Goal: Navigation & Orientation: Understand site structure

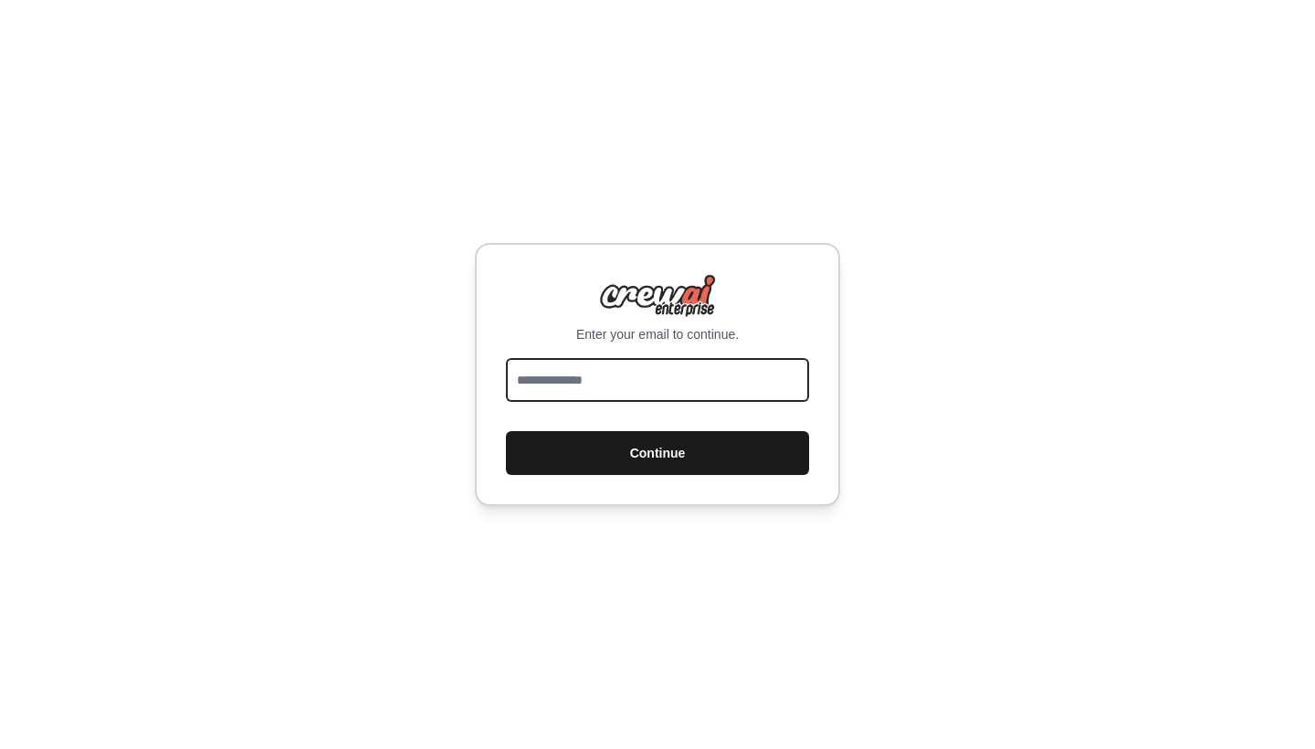
type input "**********"
click at [676, 457] on button "Continue" at bounding box center [657, 453] width 303 height 44
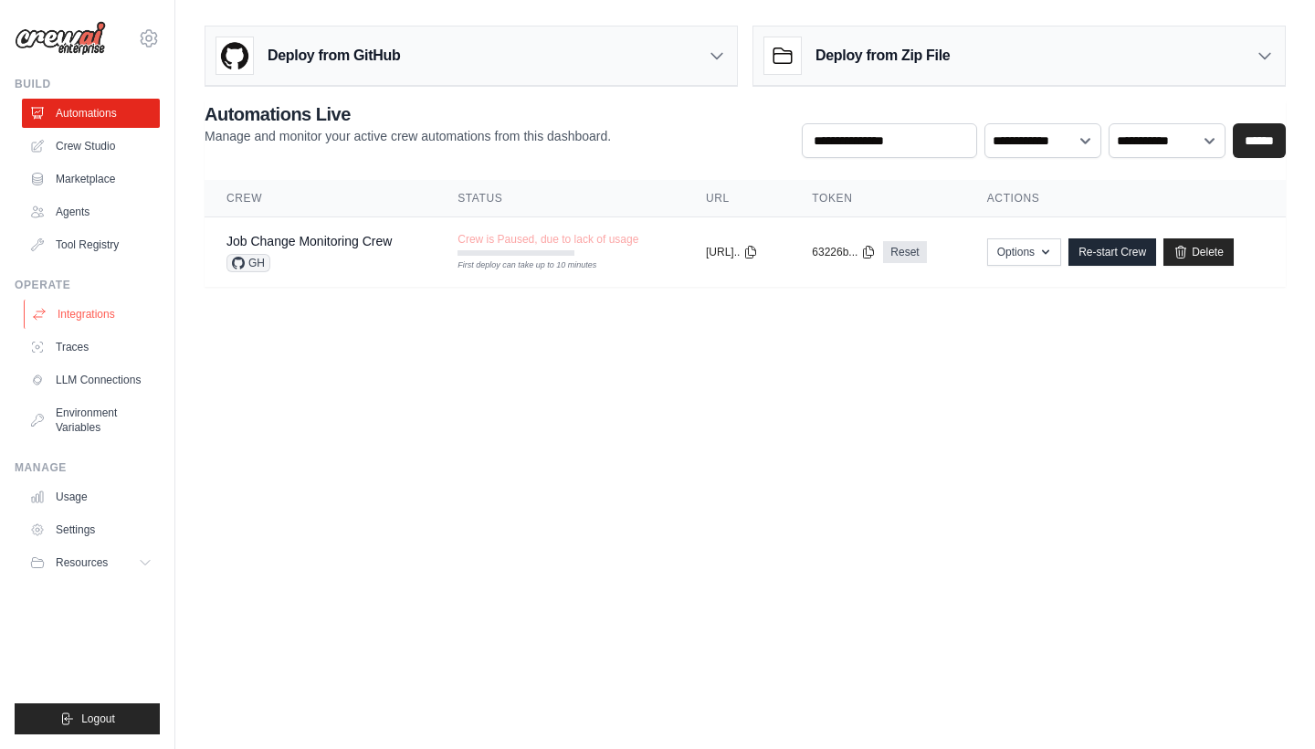
click at [88, 319] on link "Integrations" at bounding box center [93, 314] width 138 height 29
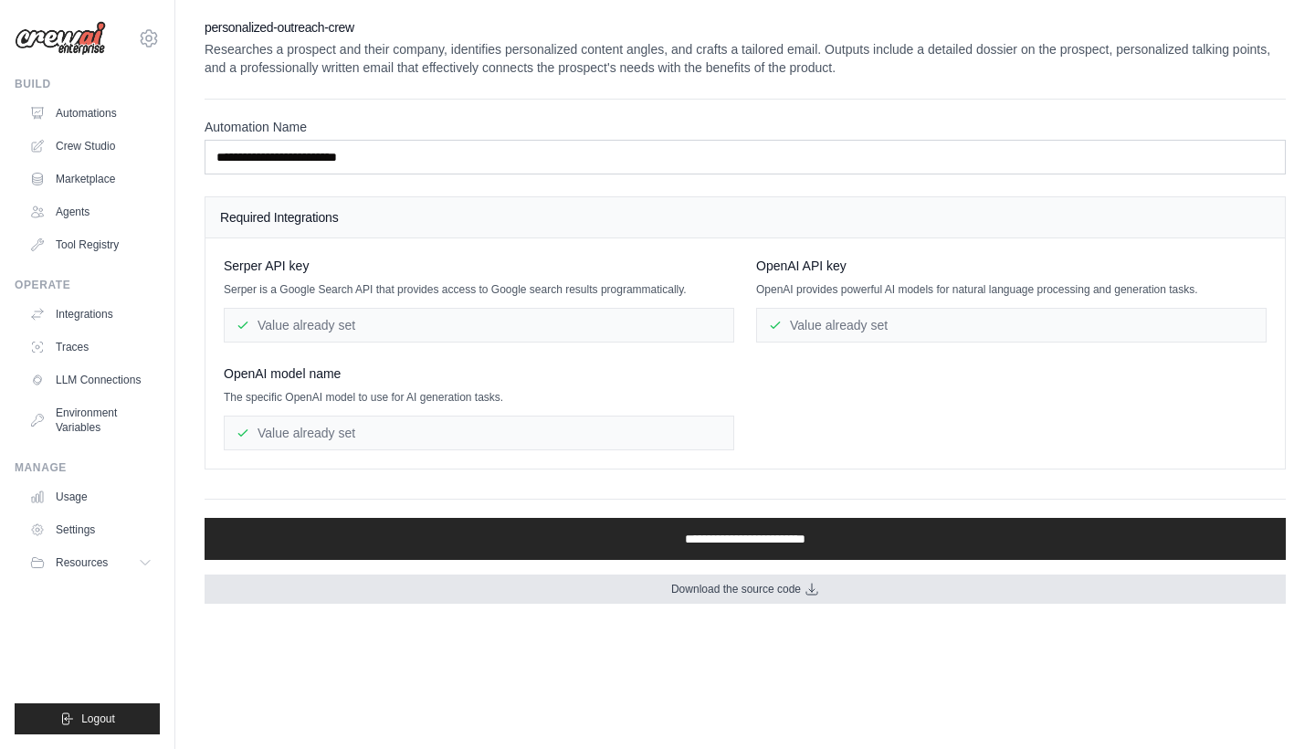
click at [771, 592] on span "Download the source code" at bounding box center [736, 589] width 130 height 15
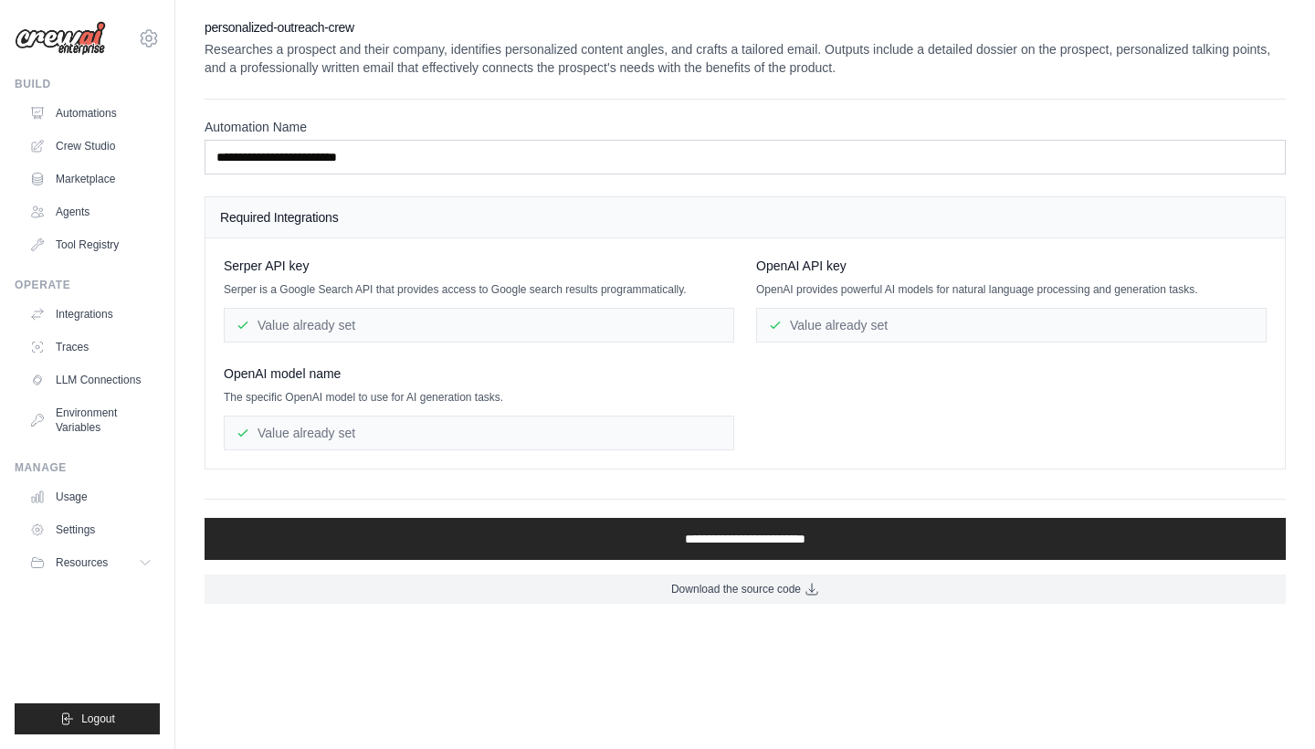
click at [1077, 98] on div "**********" at bounding box center [745, 310] width 1081 height 585
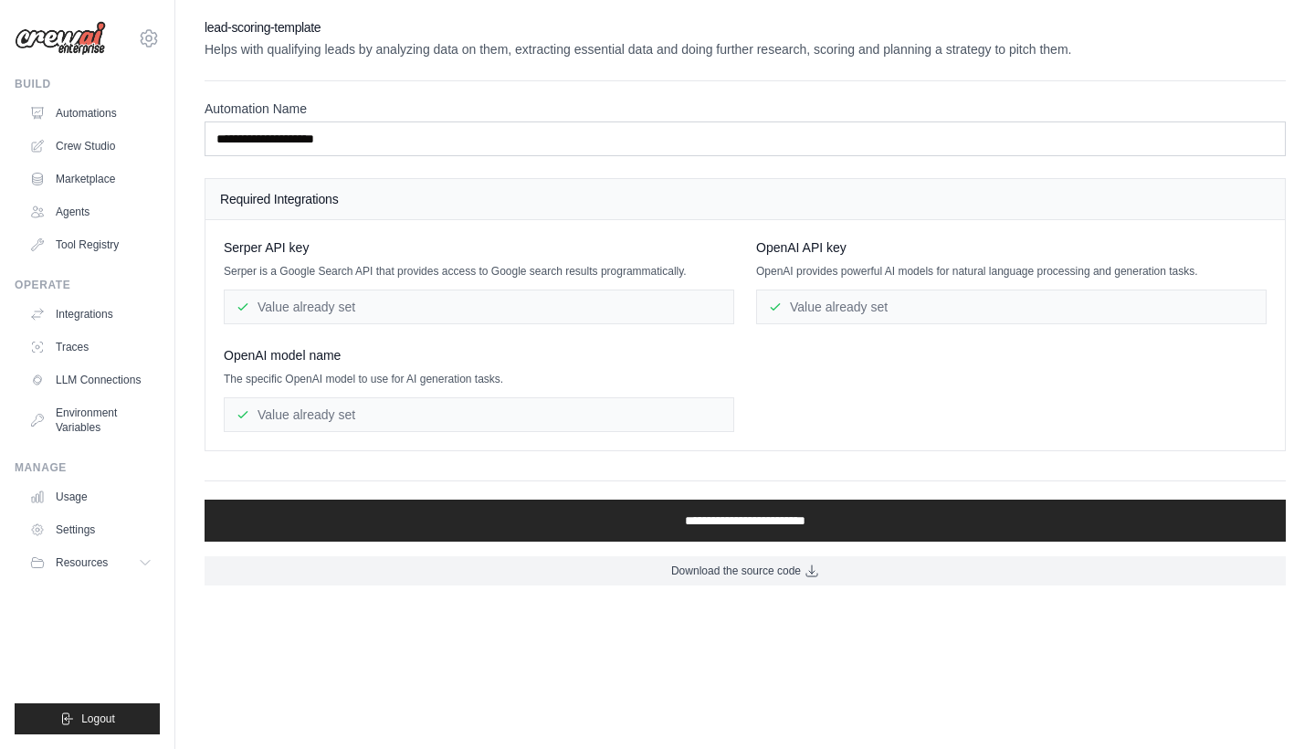
click at [773, 563] on link "Download the source code" at bounding box center [745, 570] width 1081 height 29
click at [832, 7] on main "**********" at bounding box center [745, 302] width 1140 height 604
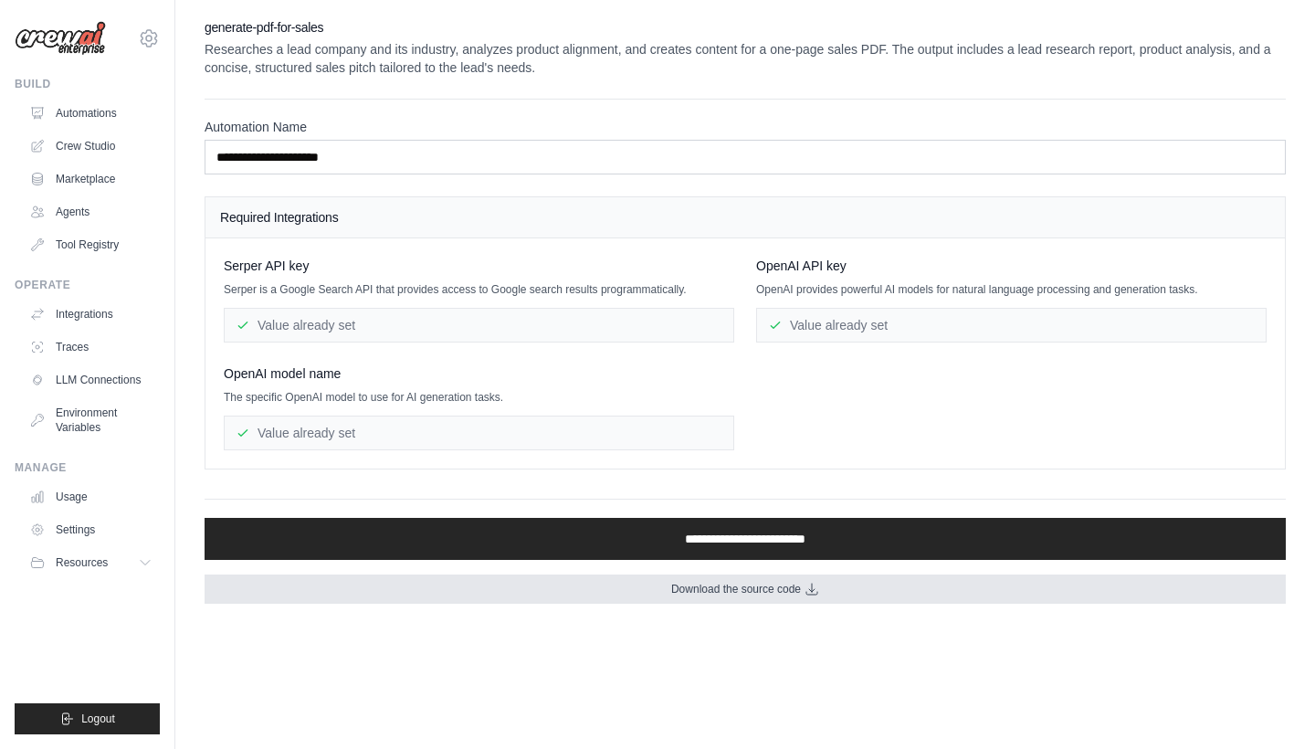
click at [766, 594] on span "Download the source code" at bounding box center [736, 589] width 130 height 15
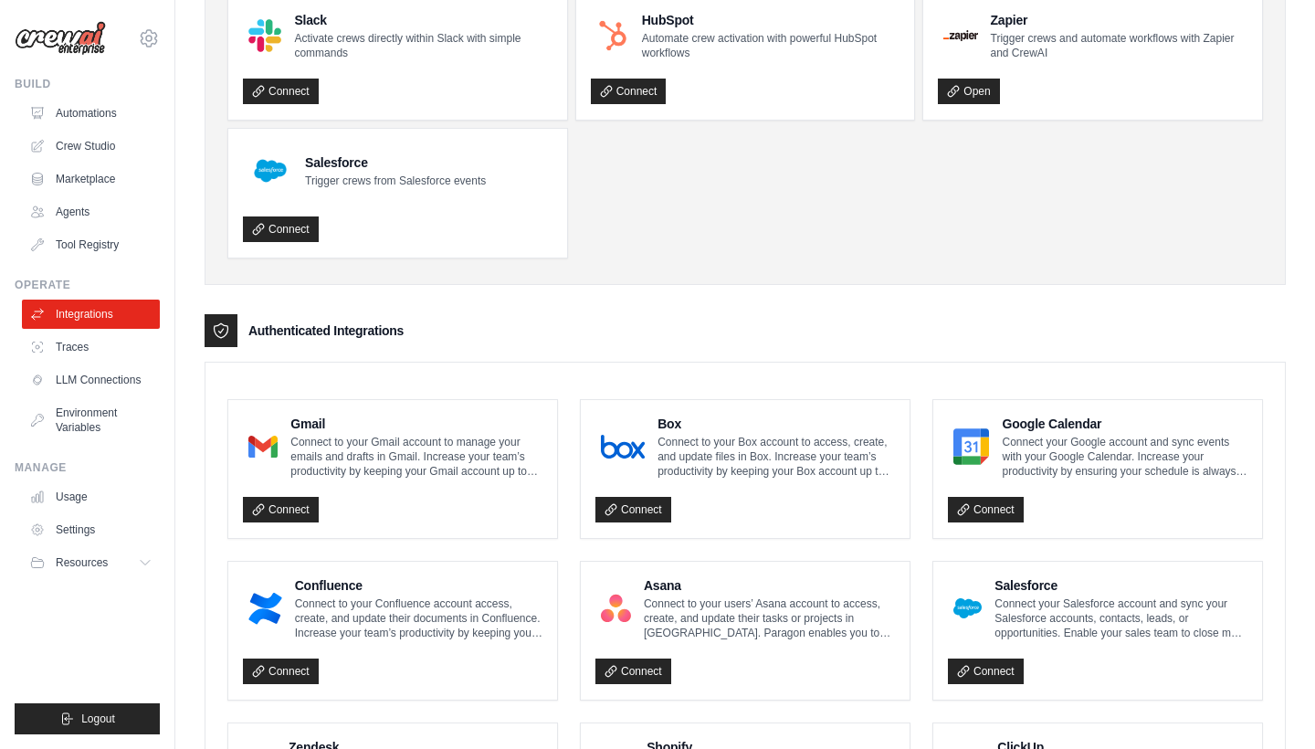
click at [393, 494] on div "Connect" at bounding box center [393, 504] width 300 height 37
click at [305, 507] on link "Connect" at bounding box center [281, 510] width 76 height 26
click at [85, 117] on link "Automations" at bounding box center [93, 113] width 138 height 29
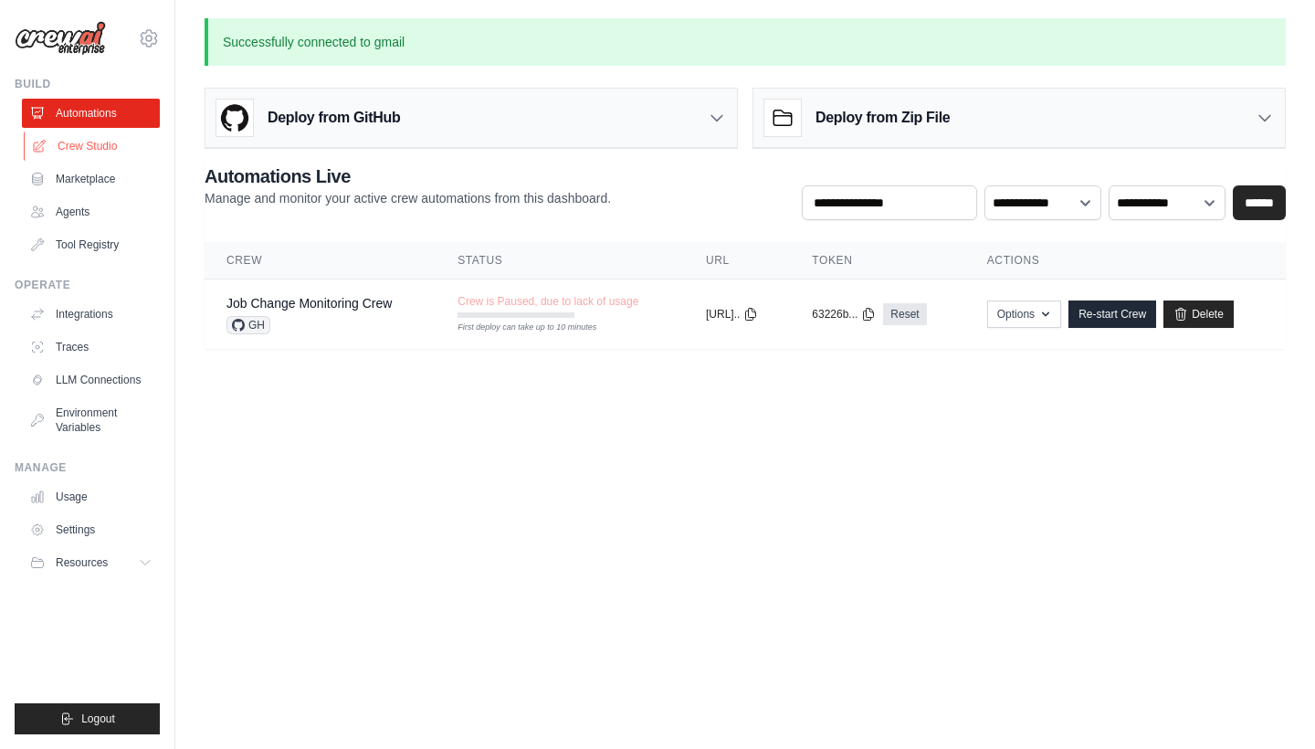
click at [85, 142] on link "Crew Studio" at bounding box center [93, 145] width 138 height 29
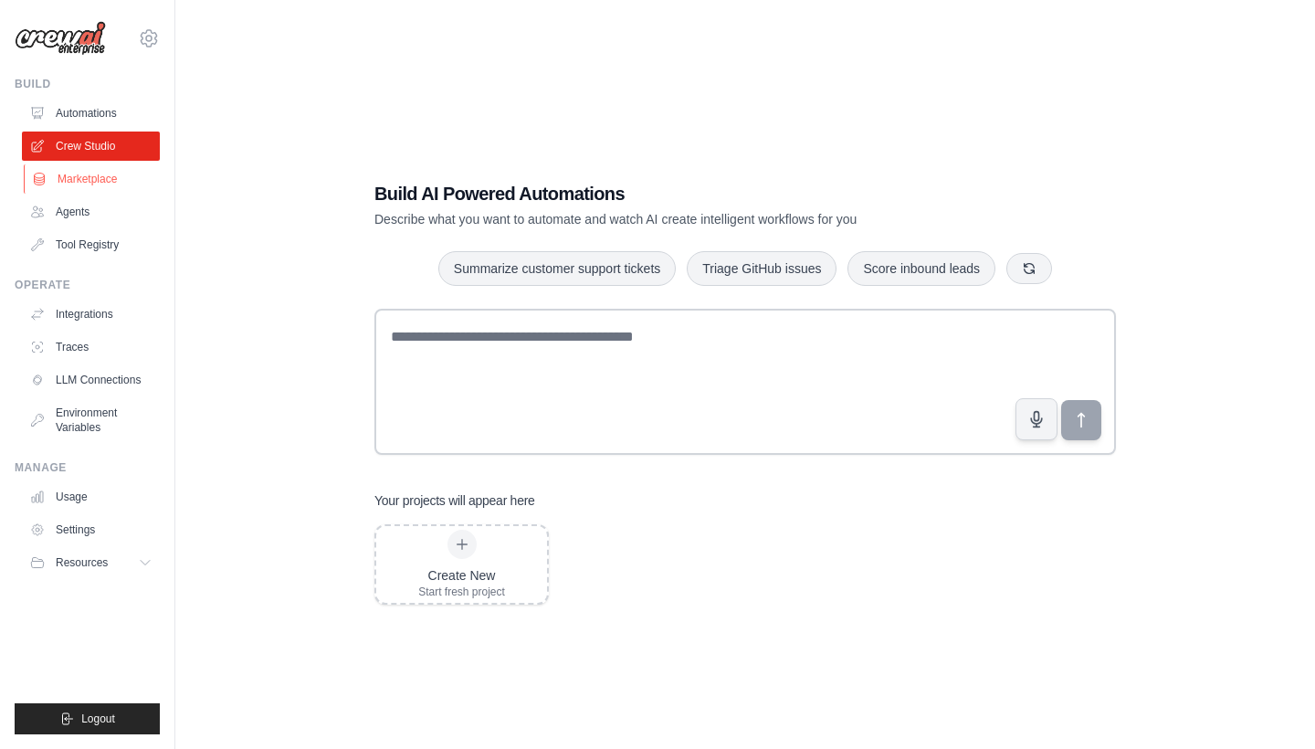
click at [89, 186] on link "Marketplace" at bounding box center [93, 178] width 138 height 29
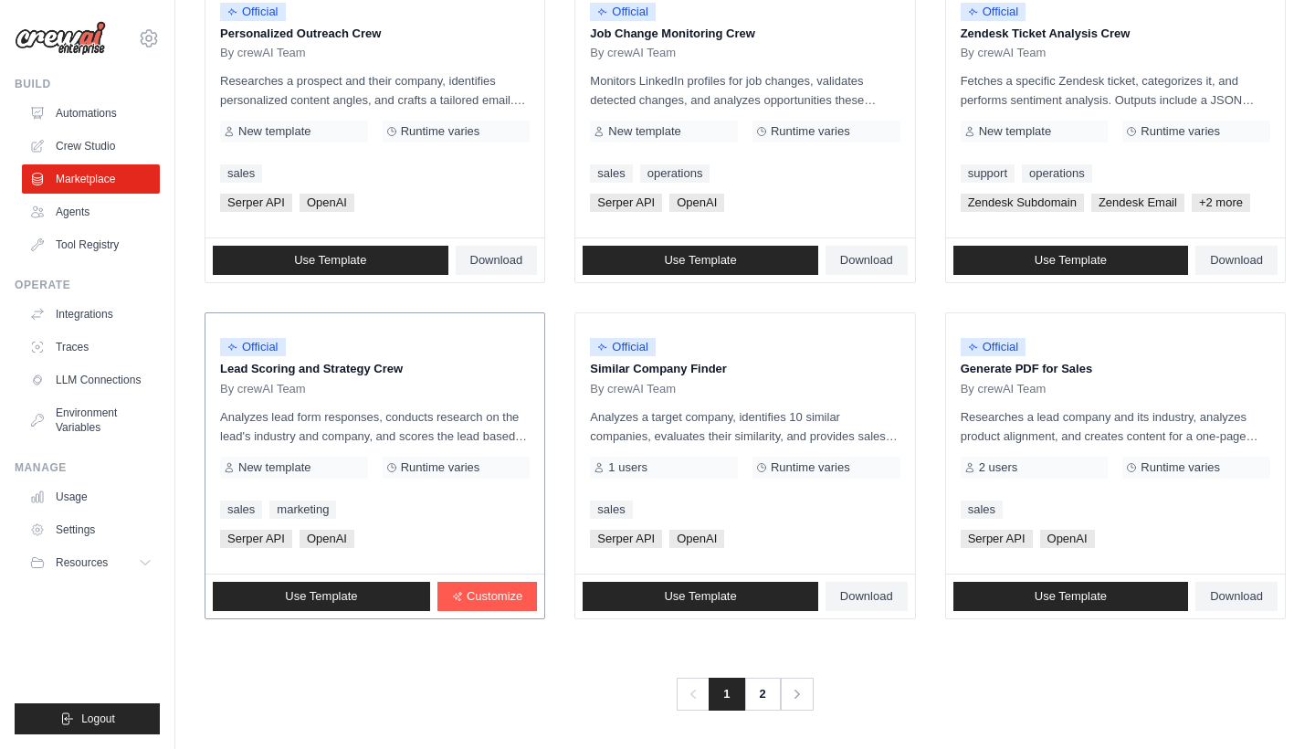
scroll to position [941, 0]
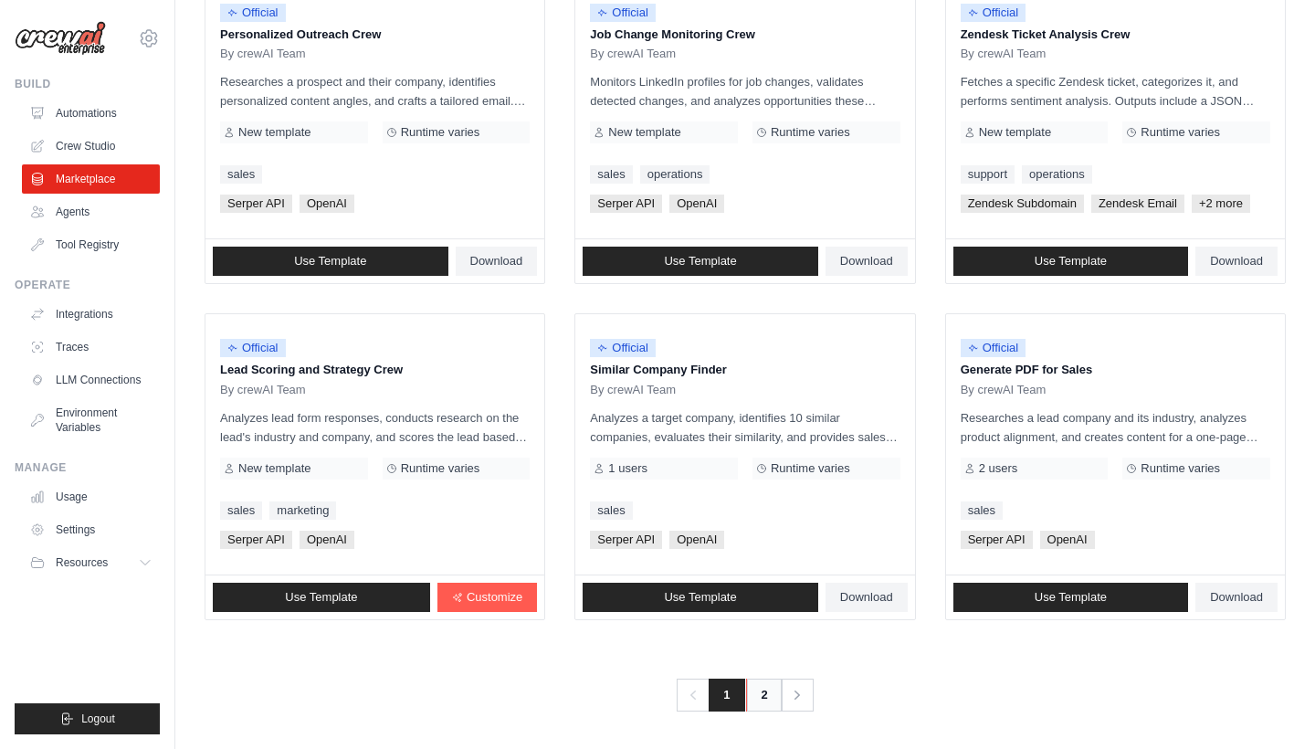
click at [760, 695] on link "2" at bounding box center [764, 694] width 37 height 33
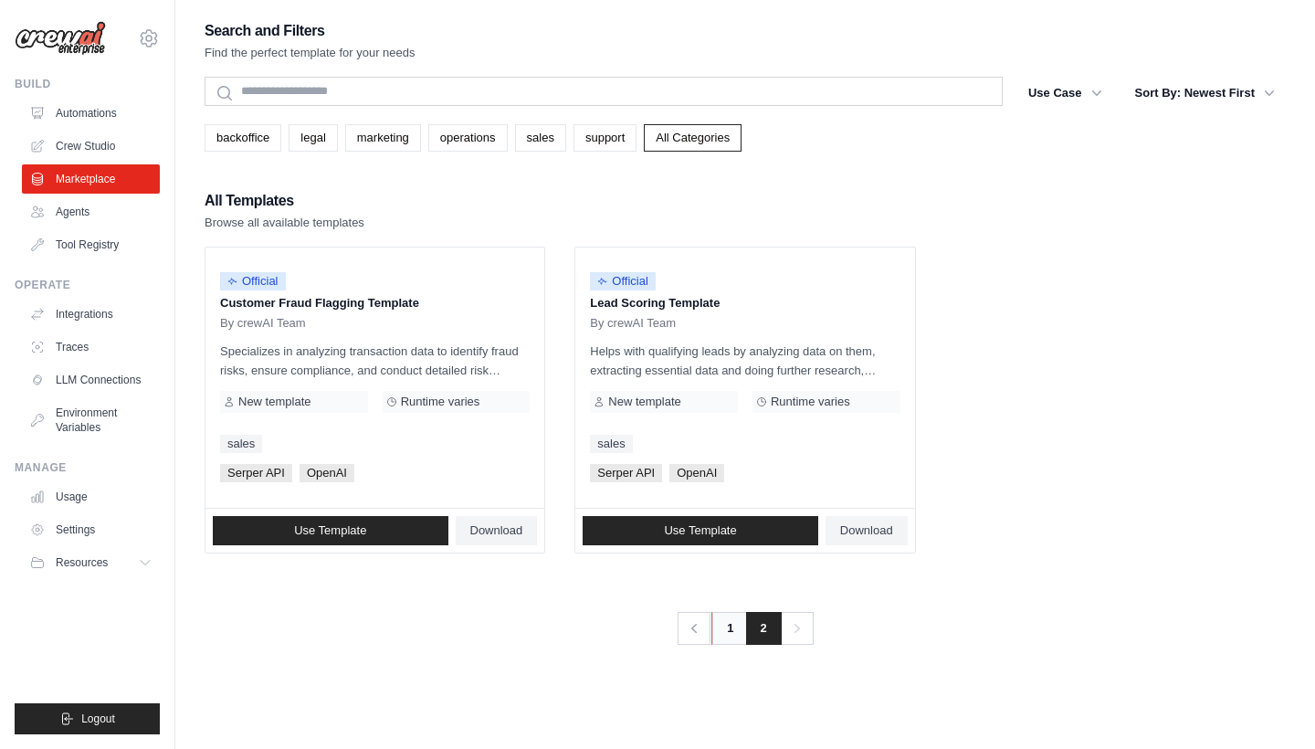
click at [735, 629] on link "1" at bounding box center [729, 628] width 37 height 33
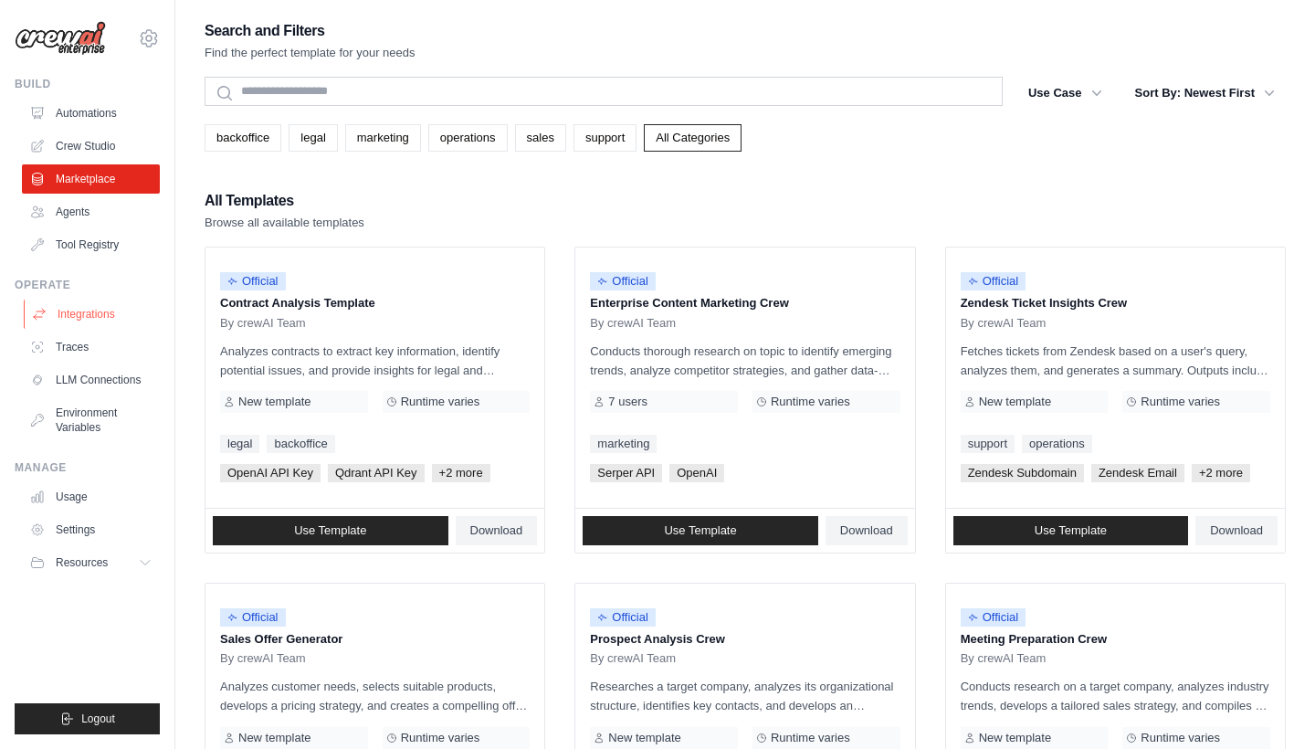
click at [84, 310] on link "Integrations" at bounding box center [93, 314] width 138 height 29
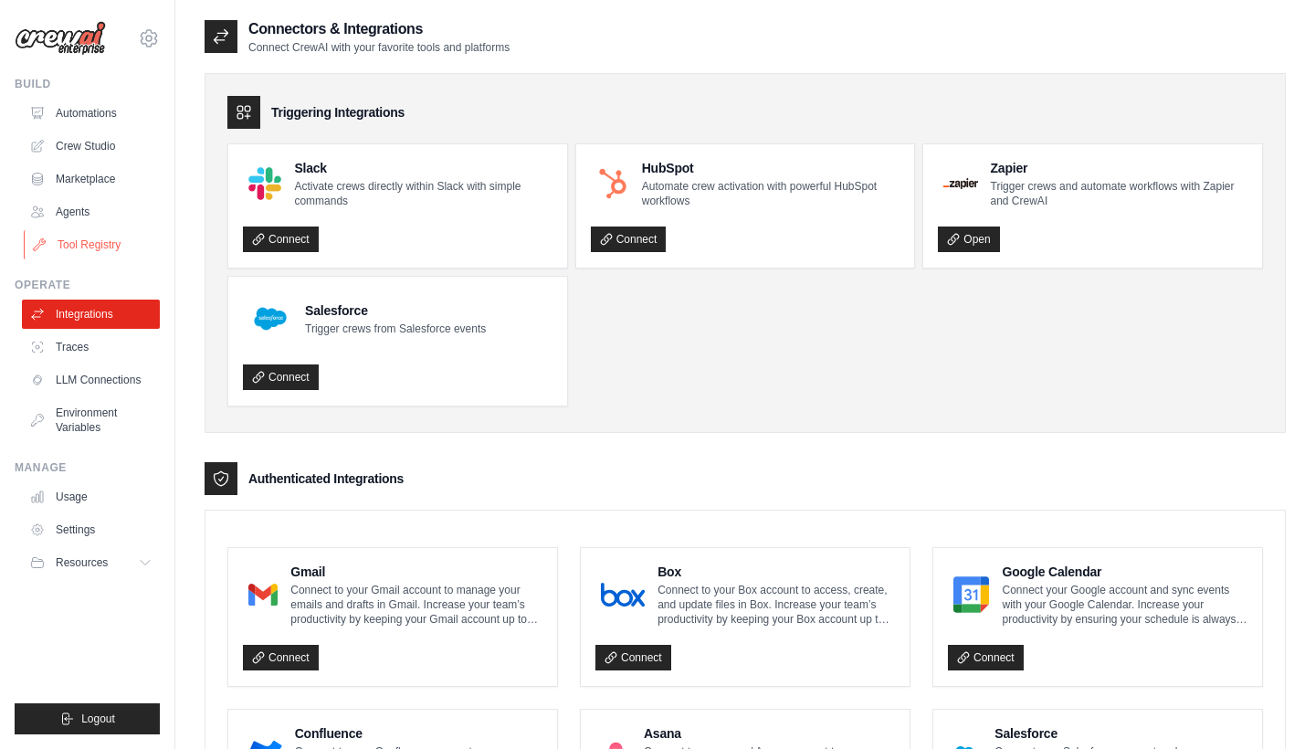
click at [89, 247] on link "Tool Registry" at bounding box center [93, 244] width 138 height 29
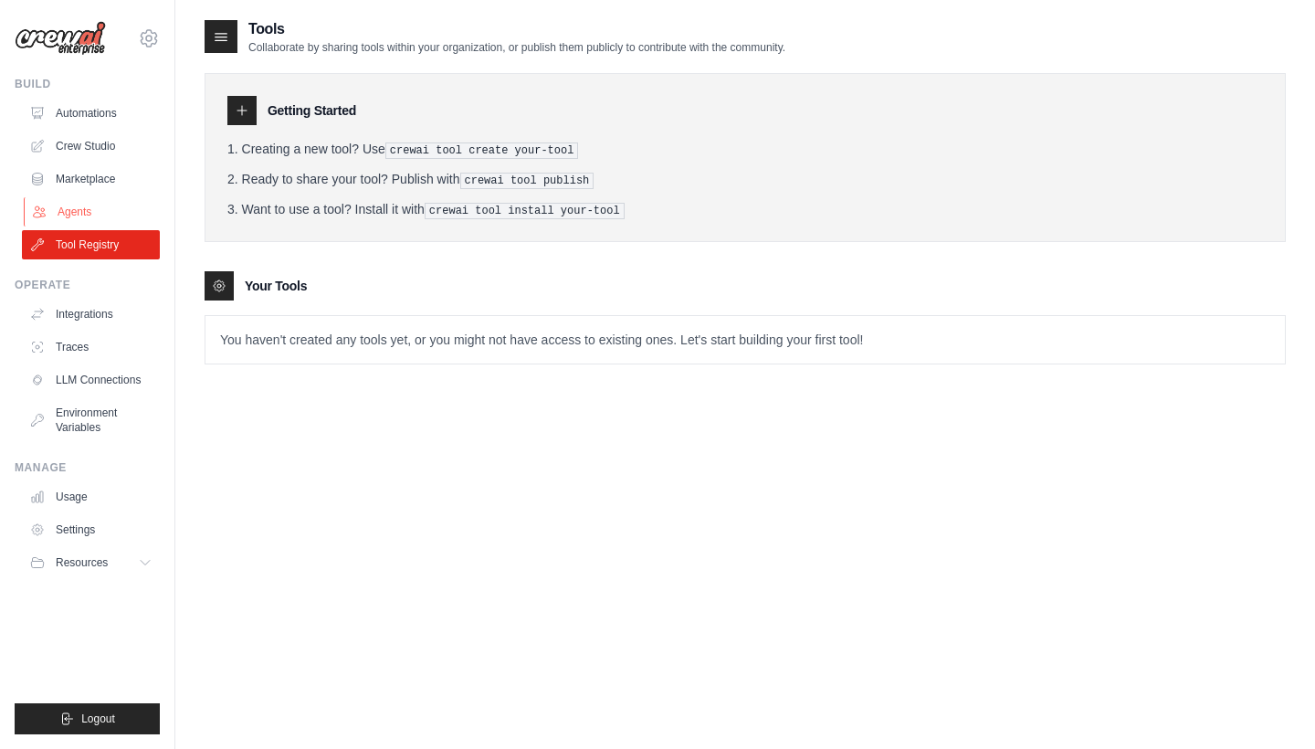
click at [88, 204] on link "Agents" at bounding box center [93, 211] width 138 height 29
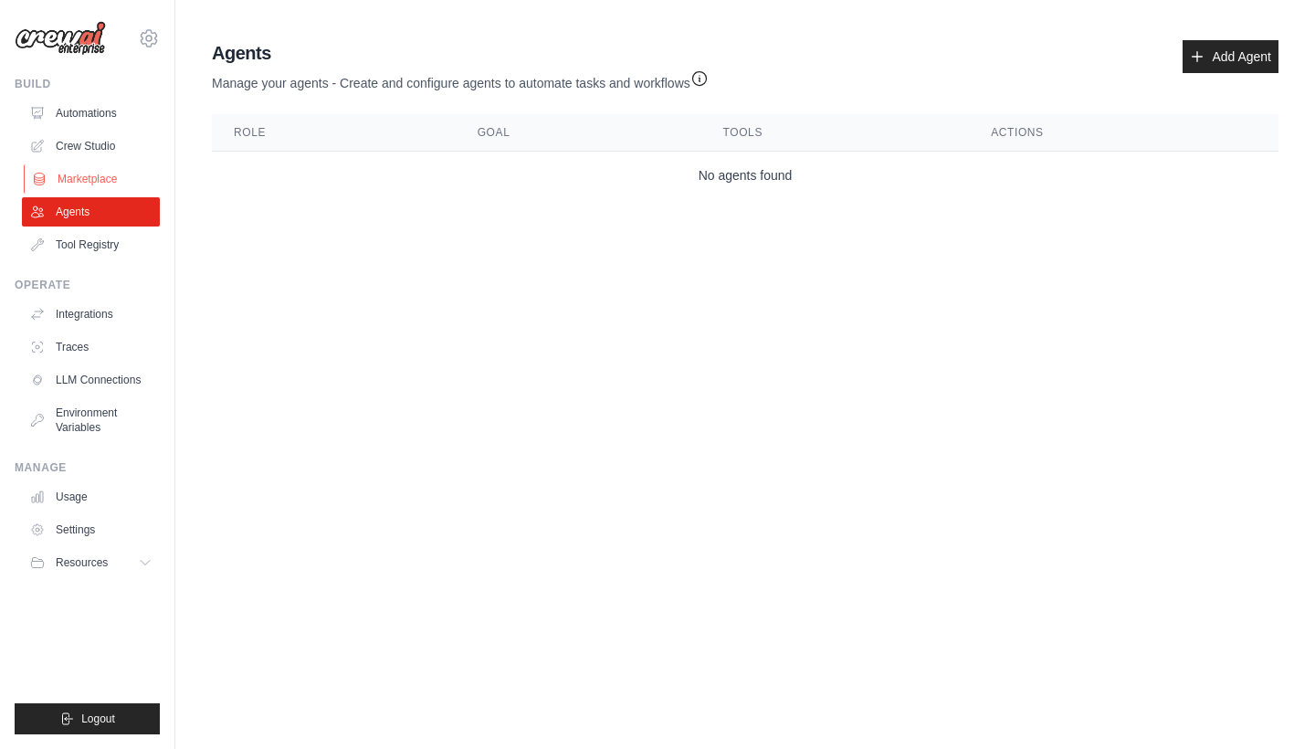
click at [100, 178] on link "Marketplace" at bounding box center [93, 178] width 138 height 29
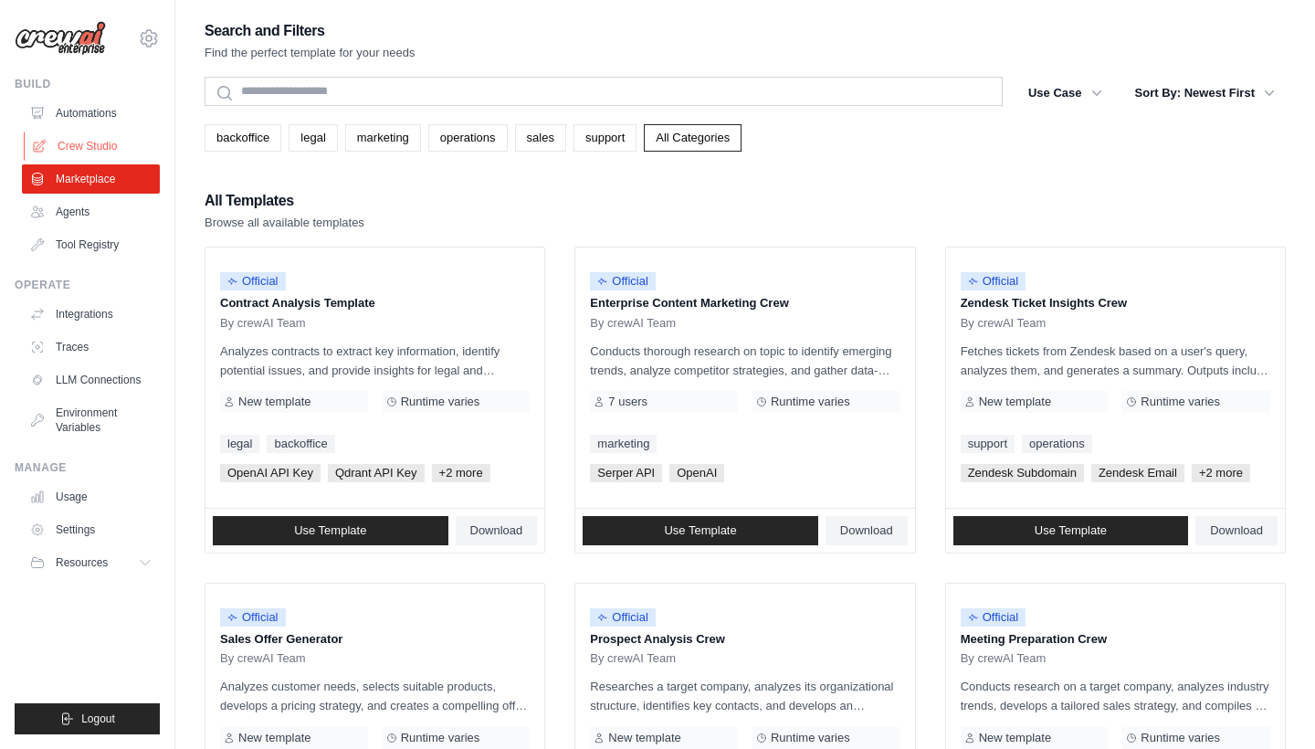
click at [93, 147] on link "Crew Studio" at bounding box center [93, 145] width 138 height 29
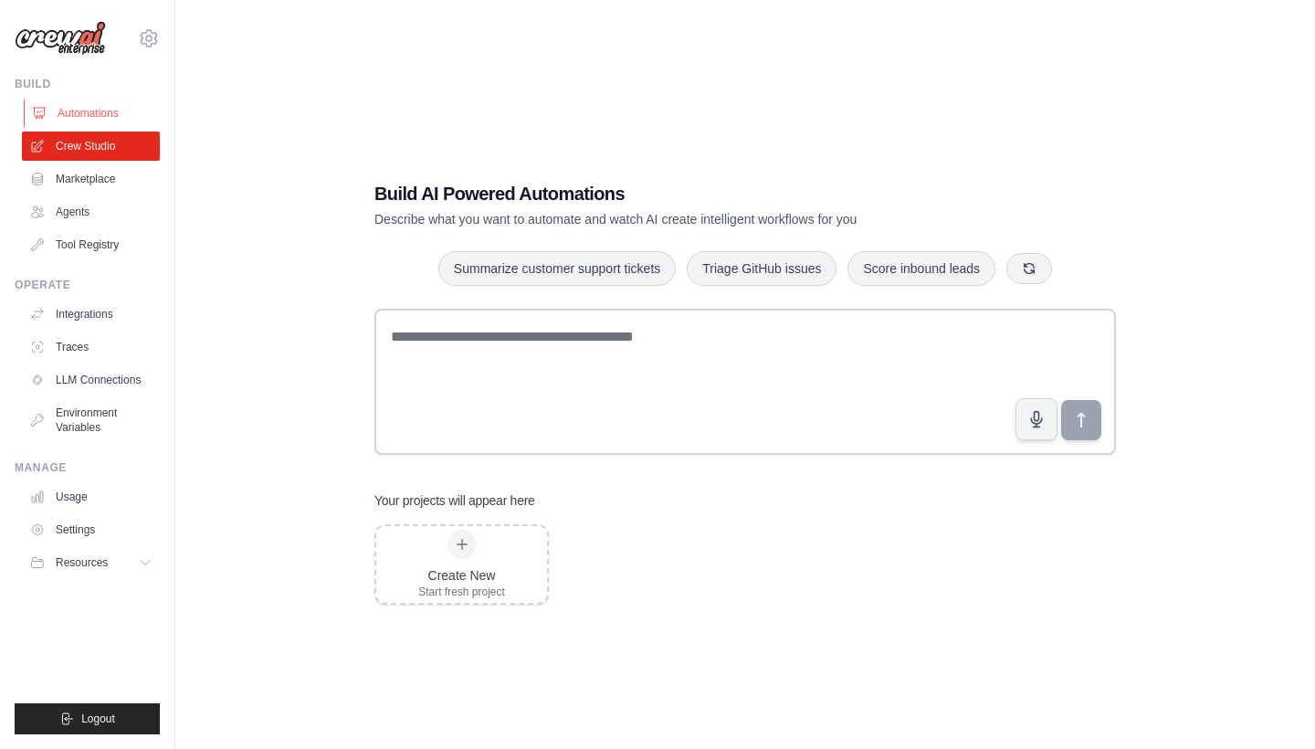
click at [77, 119] on link "Automations" at bounding box center [93, 113] width 138 height 29
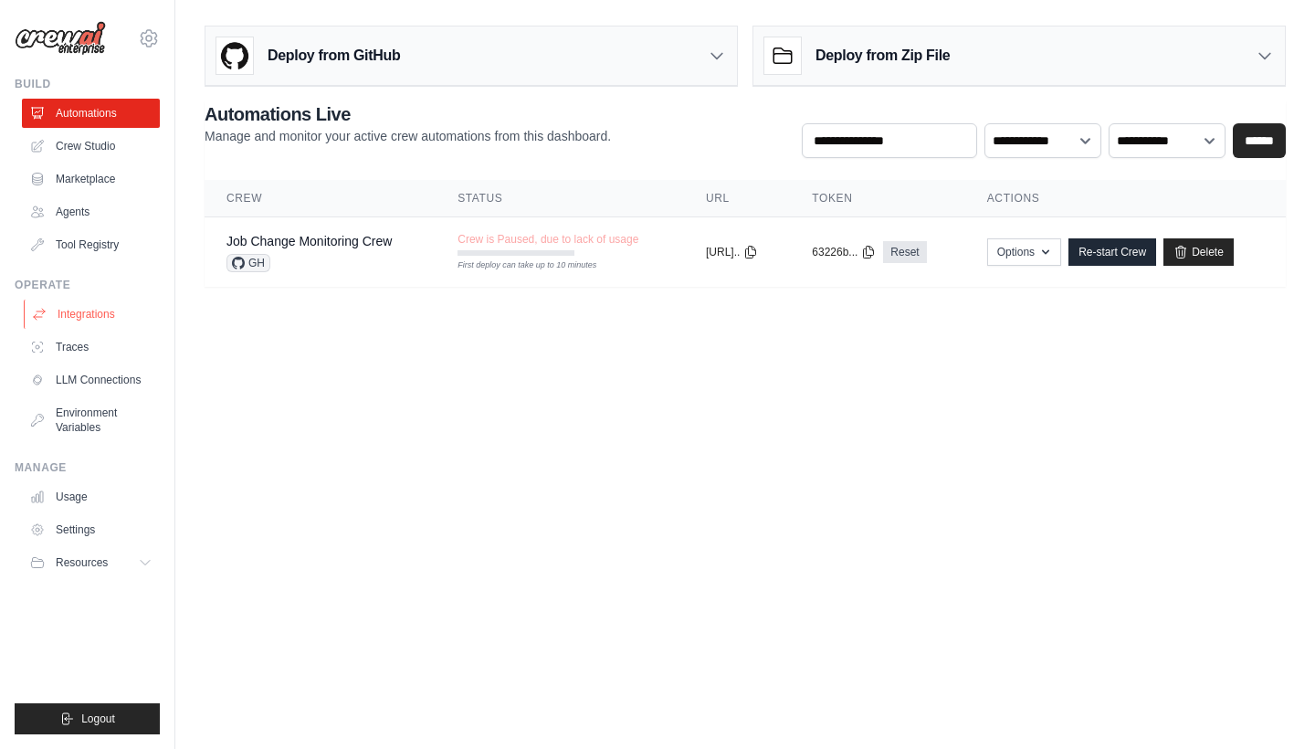
click at [108, 311] on link "Integrations" at bounding box center [93, 314] width 138 height 29
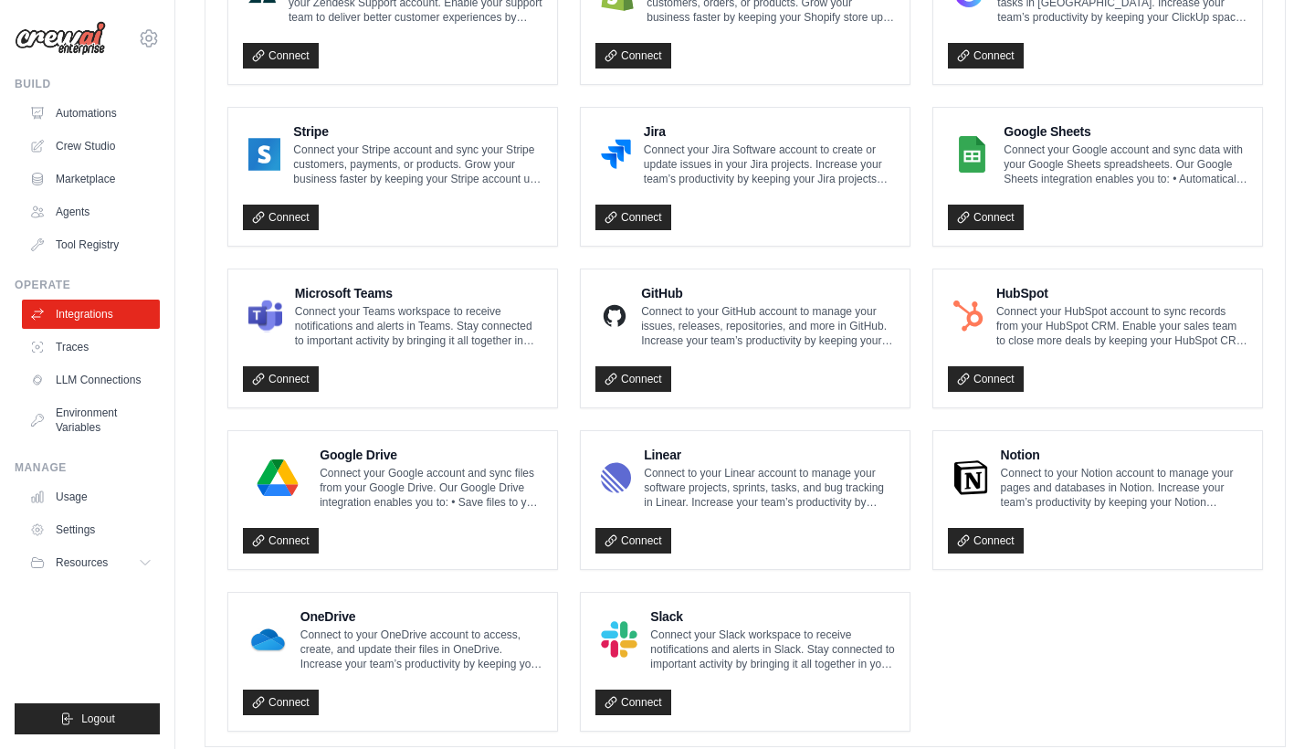
scroll to position [935, 0]
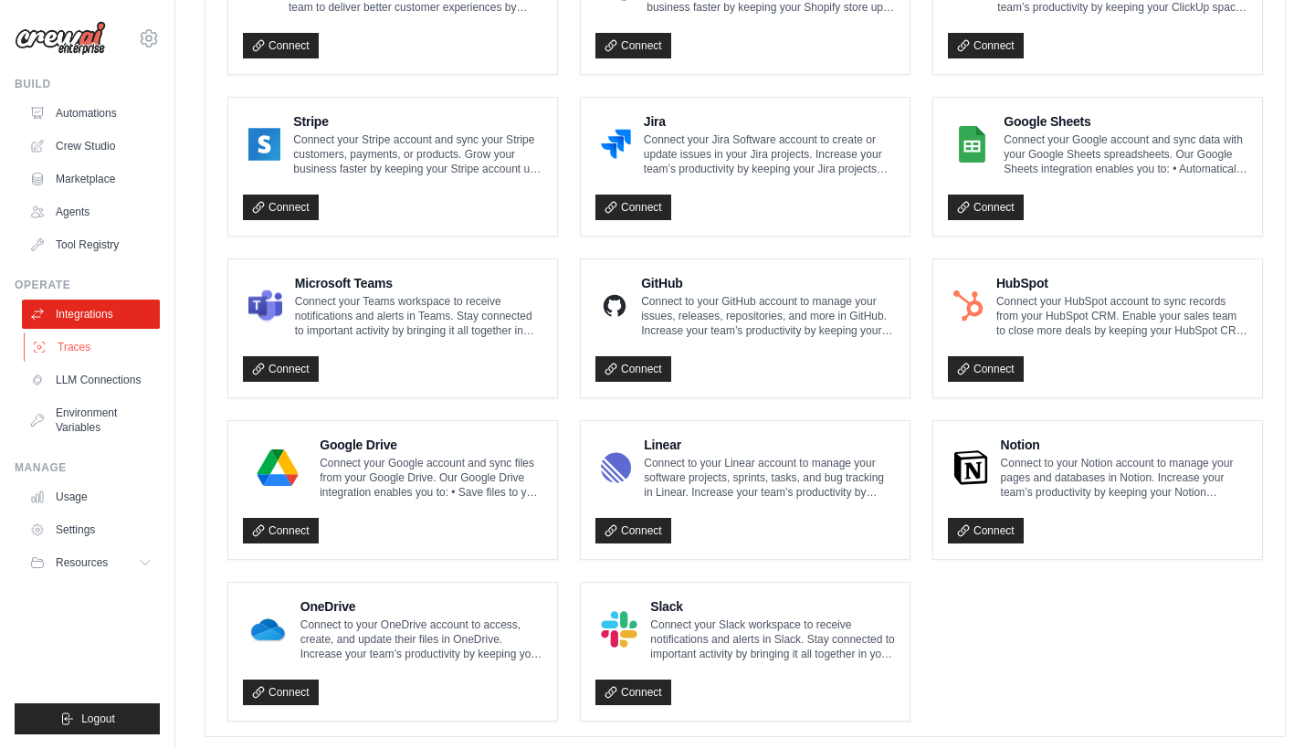
click at [118, 352] on link "Traces" at bounding box center [93, 346] width 138 height 29
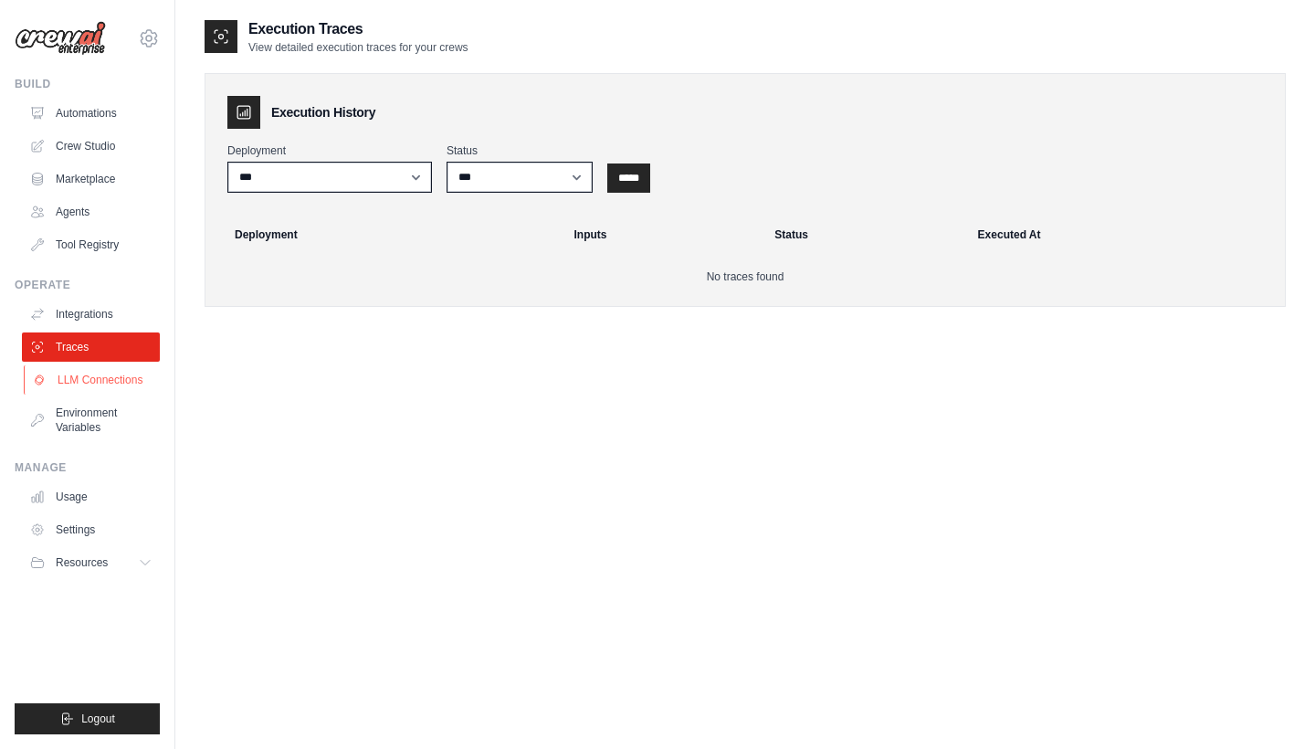
click at [110, 391] on link "LLM Connections" at bounding box center [93, 379] width 138 height 29
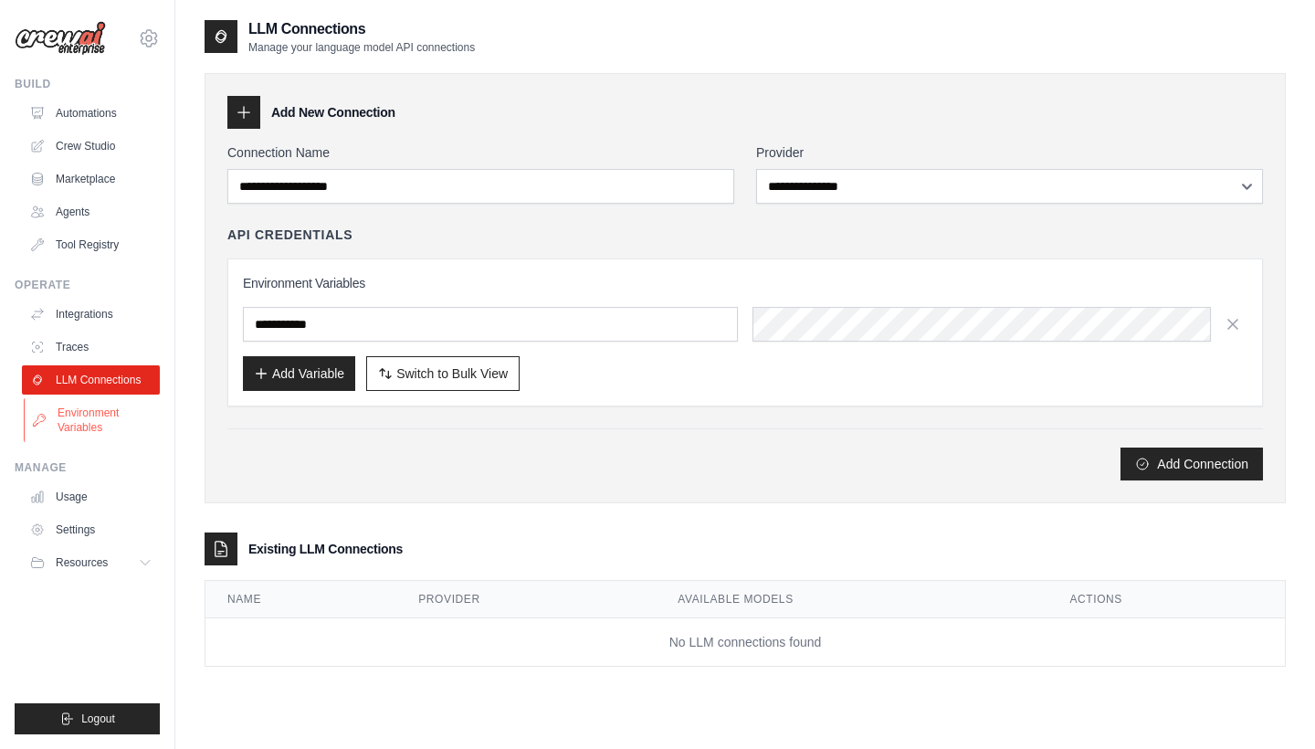
click at [99, 420] on link "Environment Variables" at bounding box center [93, 420] width 138 height 44
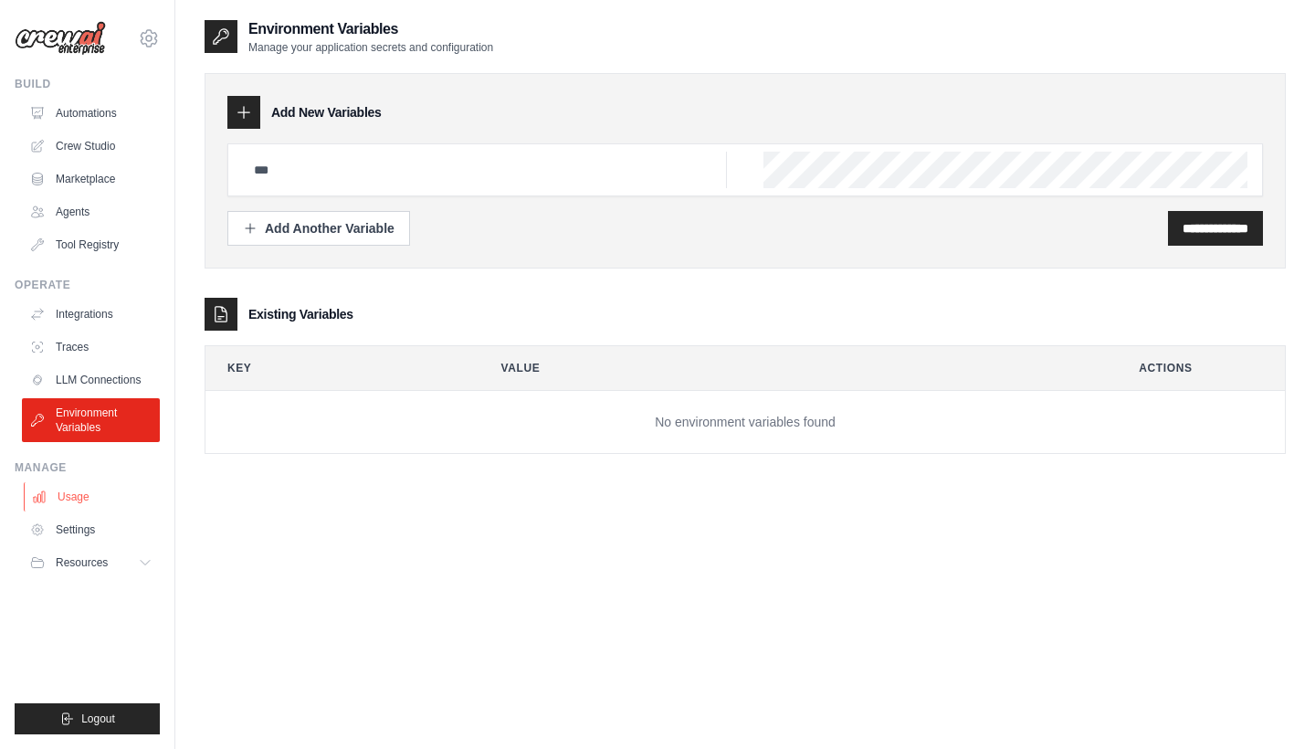
click at [96, 499] on link "Usage" at bounding box center [93, 496] width 138 height 29
